Goal: Find specific page/section: Find specific page/section

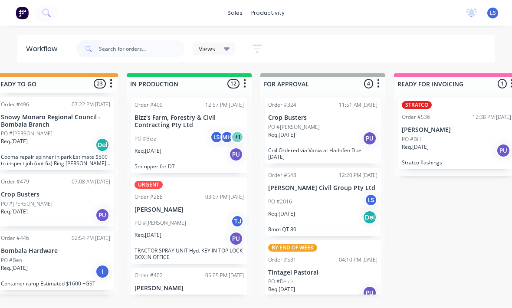
scroll to position [6, 427]
click at [113, 48] on input "text" at bounding box center [142, 48] width 86 height 17
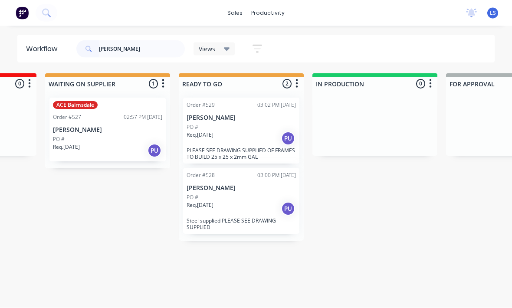
scroll to position [6, 241]
click at [115, 50] on input "[PERSON_NAME]" at bounding box center [142, 48] width 86 height 17
type input "J"
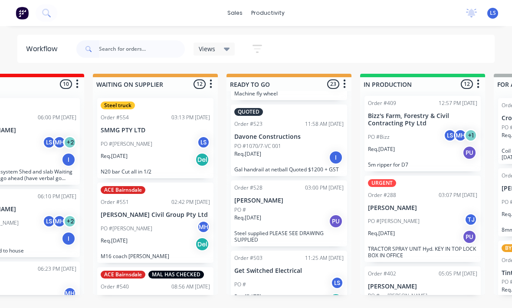
scroll to position [1414, 0]
click at [307, 277] on div "PO # LS" at bounding box center [289, 285] width 109 height 17
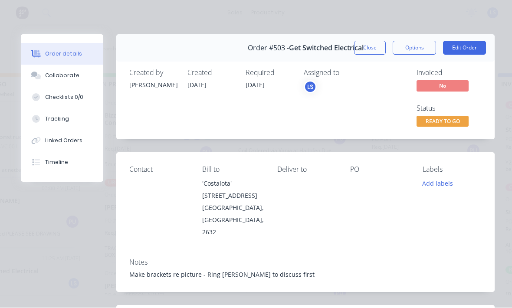
scroll to position [16, 462]
click at [373, 48] on button "Close" at bounding box center [370, 48] width 32 height 14
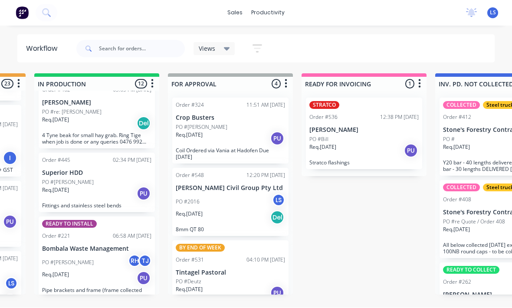
scroll to position [191, 0]
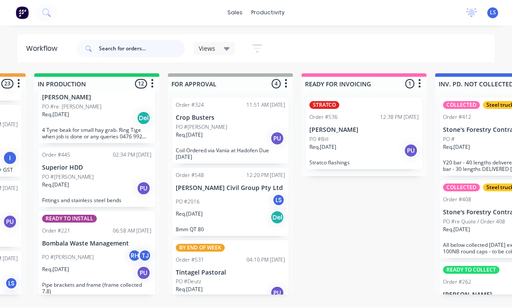
click at [129, 42] on input "text" at bounding box center [142, 48] width 86 height 17
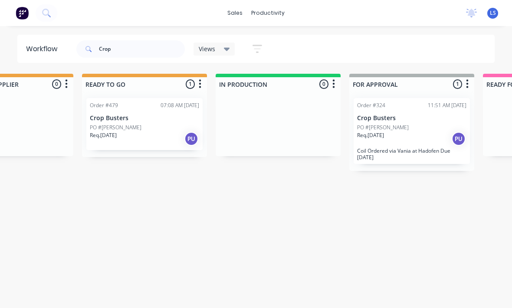
scroll to position [11, 338]
type input "Crop"
click at [114, 132] on p "Req. [DATE]" at bounding box center [102, 136] width 27 height 8
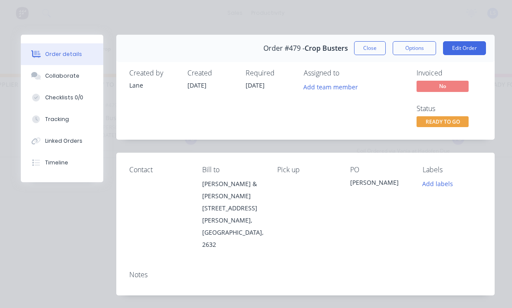
scroll to position [0, 0]
click at [374, 51] on button "Close" at bounding box center [370, 48] width 32 height 14
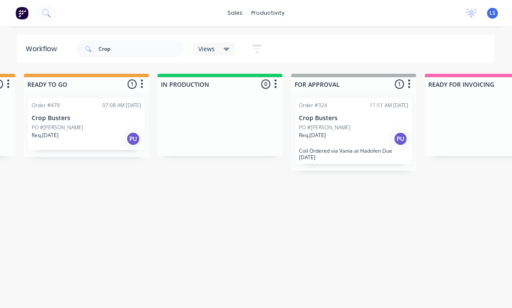
scroll to position [11, 395]
click at [117, 124] on div "PO #[PERSON_NAME]" at bounding box center [87, 128] width 109 height 8
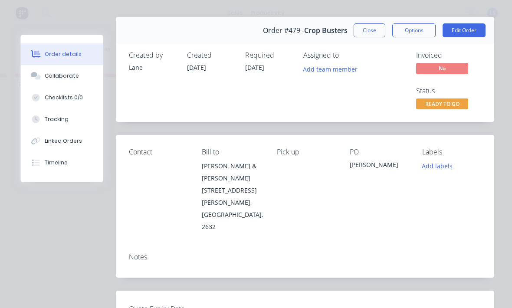
scroll to position [19, 0]
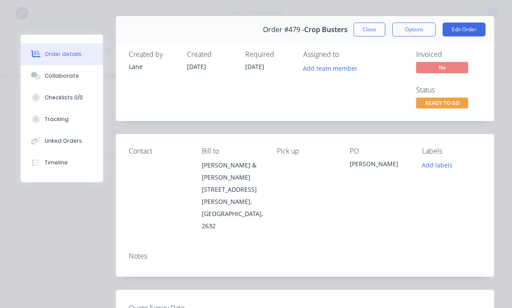
click at [465, 33] on button "Edit Order" at bounding box center [464, 30] width 43 height 14
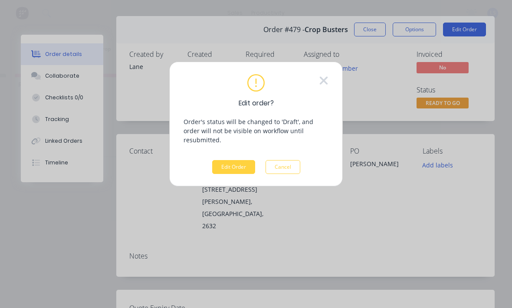
click at [235, 160] on button "Edit Order" at bounding box center [233, 167] width 43 height 14
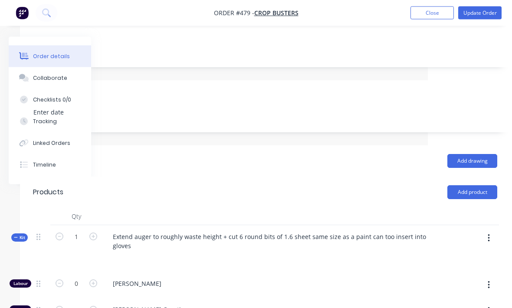
scroll to position [199, 91]
